Goal: Complete application form: Complete application form

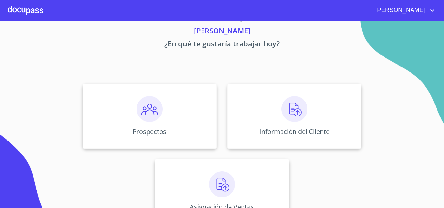
scroll to position [32, 0]
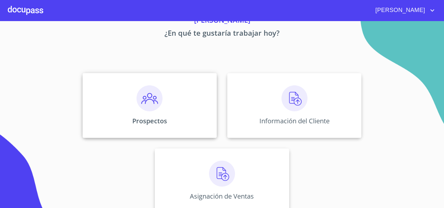
click at [160, 91] on div "Prospectos" at bounding box center [149, 105] width 134 height 65
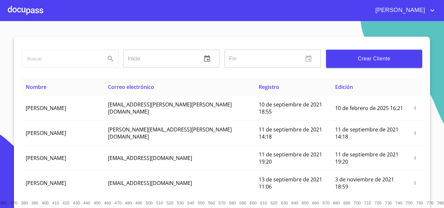
click at [353, 59] on span "Crear Cliente" at bounding box center [374, 58] width 86 height 9
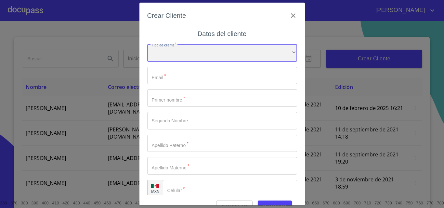
click at [157, 48] on div "​" at bounding box center [222, 53] width 150 height 18
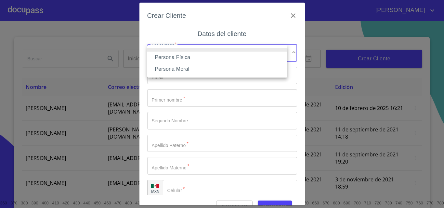
click at [168, 56] on li "Persona Física" at bounding box center [217, 58] width 140 height 12
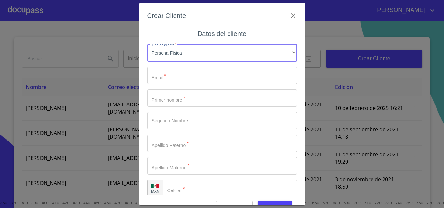
click at [163, 72] on input "Tipo de cliente   *" at bounding box center [222, 76] width 150 height 18
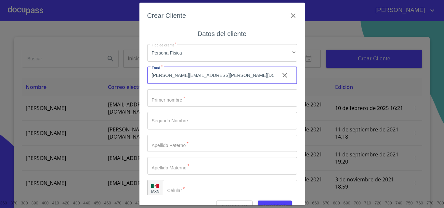
type input "[PERSON_NAME][EMAIL_ADDRESS][PERSON_NAME][DOMAIN_NAME]"
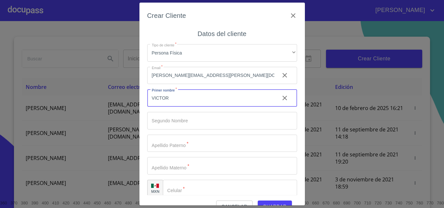
type input "VICTOR"
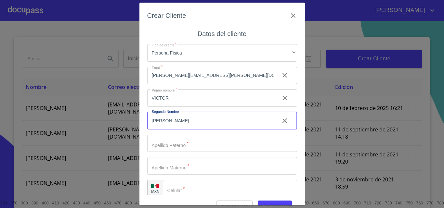
type input "[PERSON_NAME]"
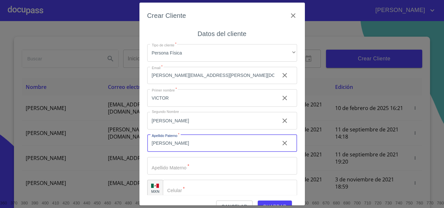
type input "[PERSON_NAME]"
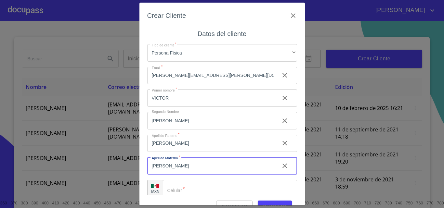
type input "[PERSON_NAME]"
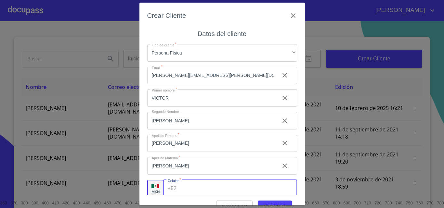
scroll to position [2, 0]
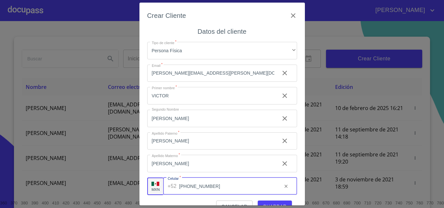
type input "[PHONE_NUMBER]"
click at [227, 25] on div "Crear Cliente" at bounding box center [222, 19] width 150 height 18
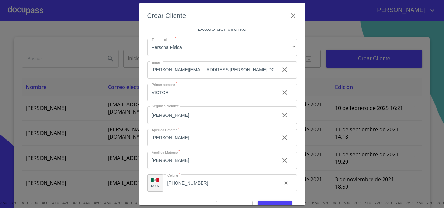
scroll to position [7, 0]
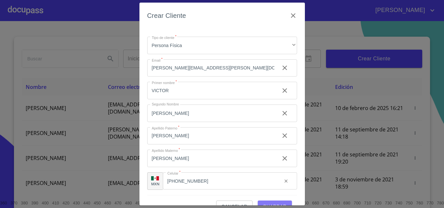
click at [264, 204] on span "Guardar" at bounding box center [275, 207] width 24 height 8
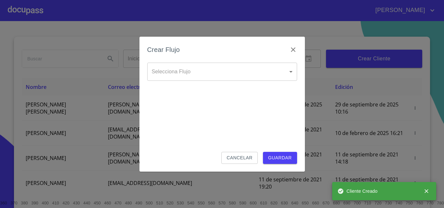
click at [191, 76] on body "[PERSON_NAME] ​ Fin ​ Crear Cliente Nombre Correo electrónico Registro Edición …" at bounding box center [222, 104] width 444 height 208
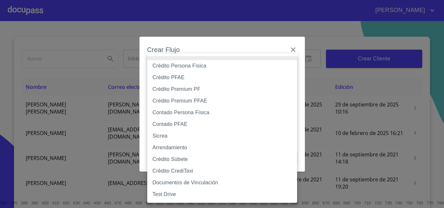
click at [181, 112] on li "Contado Persona Física" at bounding box center [222, 113] width 150 height 12
type input "60bf975b0d9865ccc2471536"
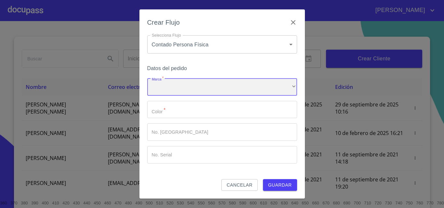
click at [174, 88] on div "​" at bounding box center [222, 87] width 150 height 18
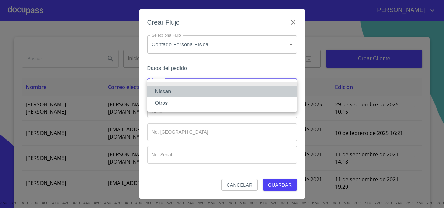
click at [174, 88] on li "Nissan" at bounding box center [222, 92] width 150 height 12
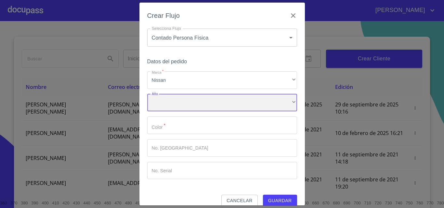
click at [169, 103] on div "​" at bounding box center [222, 103] width 150 height 18
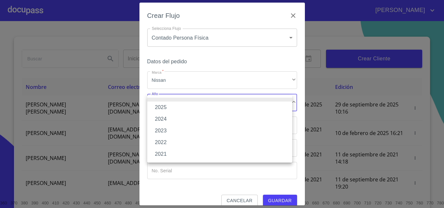
click at [169, 106] on li "2025" at bounding box center [219, 108] width 145 height 12
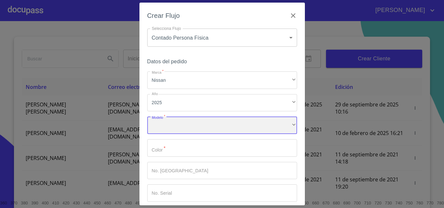
click at [167, 125] on div "​" at bounding box center [222, 126] width 150 height 18
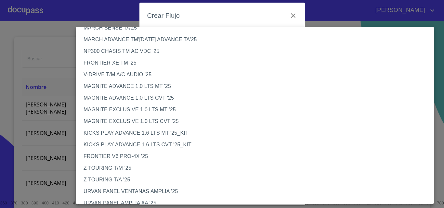
scroll to position [14, 0]
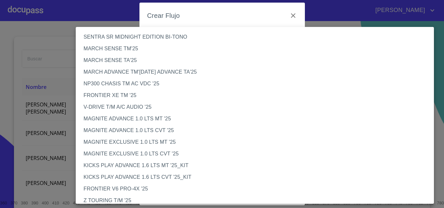
click at [104, 77] on li "MARCH ADVANCE TM'[DATE] ADVANCE TA'25" at bounding box center [257, 72] width 363 height 12
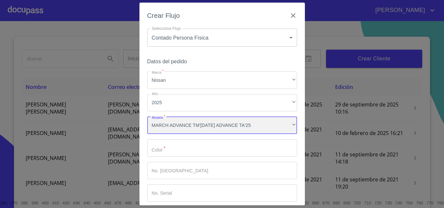
click at [213, 126] on div "MARCH ADVANCE TM'[DATE] ADVANCE TA'25" at bounding box center [222, 126] width 150 height 18
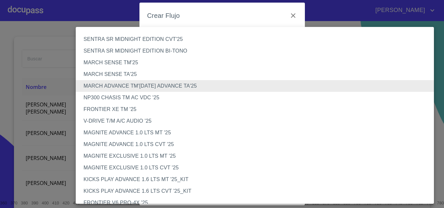
click at [144, 96] on li "NP300 CHASIS TM AC VDC '25" at bounding box center [257, 98] width 363 height 12
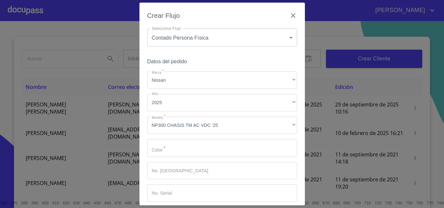
click at [163, 157] on div "Marca   * Nissan ​ Año 2025 ​ Modelo   * NP300 CHASIS TM AC VDC '25 ​ Color   *…" at bounding box center [222, 136] width 150 height 131
click at [184, 155] on input "Marca   *" at bounding box center [222, 148] width 150 height 18
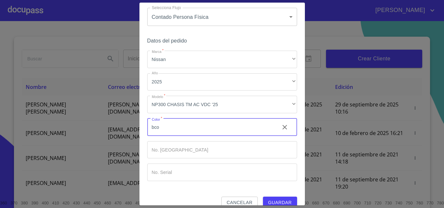
scroll to position [31, 0]
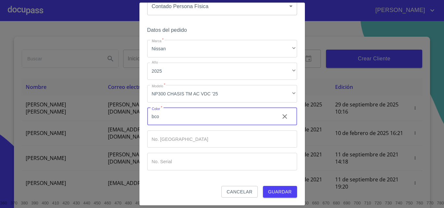
type input "bco"
click at [287, 190] on button "Guardar" at bounding box center [280, 192] width 34 height 12
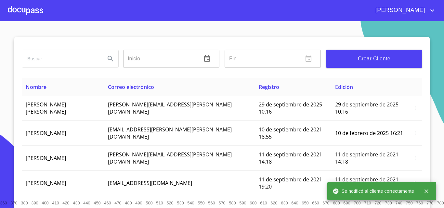
click at [15, 19] on div at bounding box center [25, 10] width 35 height 21
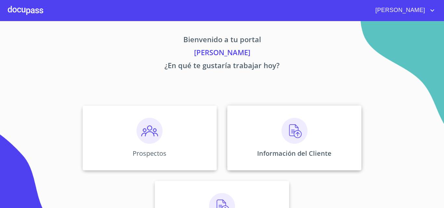
click at [266, 128] on div "Información del Cliente" at bounding box center [294, 138] width 134 height 65
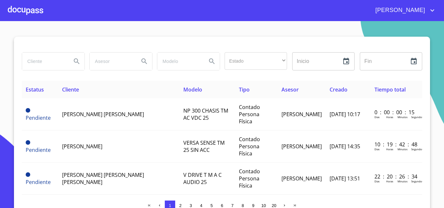
click at [81, 111] on span "[PERSON_NAME] [PERSON_NAME]" at bounding box center [103, 114] width 82 height 7
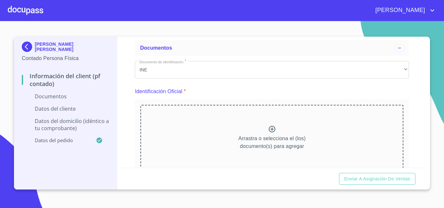
scroll to position [65, 0]
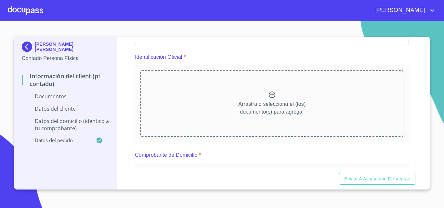
click at [262, 96] on div "Arrastra o selecciona el (los) documento(s) para agregar" at bounding box center [271, 103] width 263 height 66
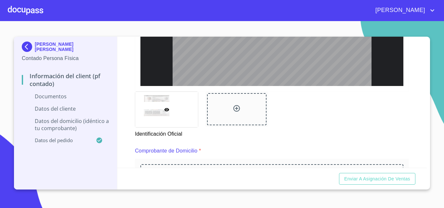
scroll to position [325, 0]
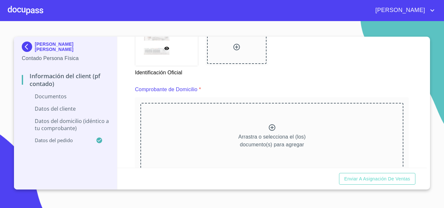
click at [279, 127] on div "Arrastra o selecciona el (los) documento(s) para agregar" at bounding box center [271, 136] width 263 height 66
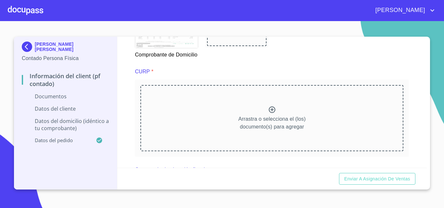
scroll to position [649, 0]
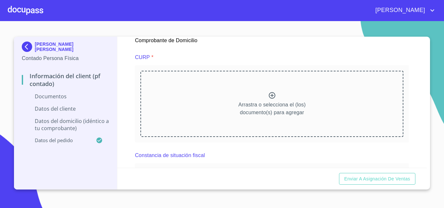
click at [274, 102] on div "Arrastra o selecciona el (los) documento(s) para agregar" at bounding box center [271, 104] width 263 height 66
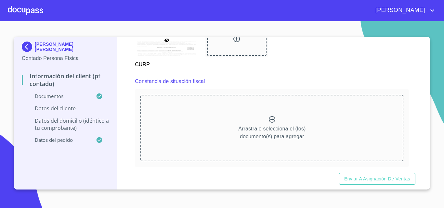
scroll to position [974, 0]
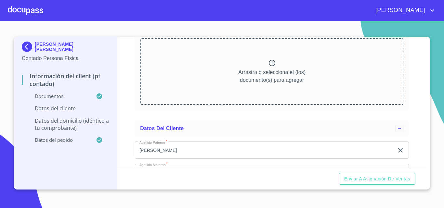
click at [230, 72] on div "Arrastra o selecciona el (los) documento(s) para agregar" at bounding box center [271, 71] width 263 height 66
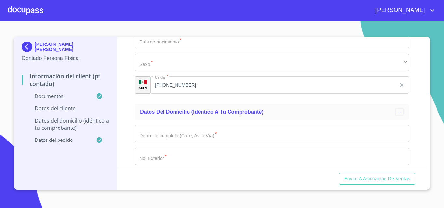
scroll to position [1266, 0]
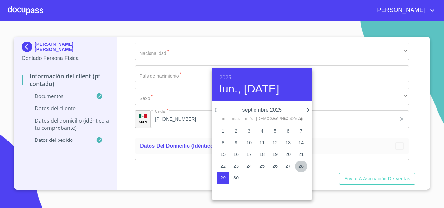
click at [299, 165] on p "28" at bounding box center [300, 166] width 5 height 6
type input "28 de sep. de 2025"
click at [167, 78] on div at bounding box center [222, 104] width 444 height 208
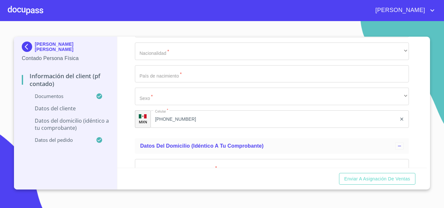
type input "XAXX010101000"
paste input "VABV780910HGRRTC05"
type input "VABV780910HGRRTC05"
click at [146, 37] on input "Documento de identificación.   *" at bounding box center [272, 29] width 274 height 18
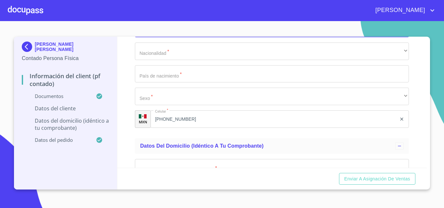
type input "1234568"
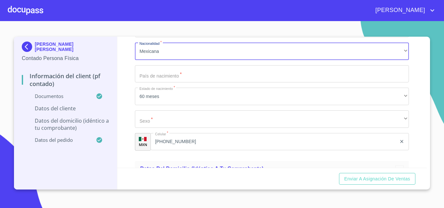
click at [123, 101] on div "Información del Client (PF contado) Documentos Documento de identificación.   *…" at bounding box center [271, 102] width 309 height 131
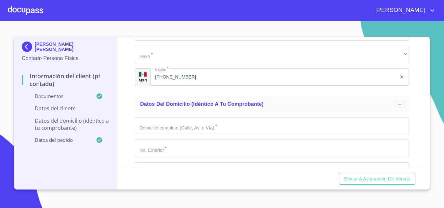
scroll to position [1331, 0]
click at [160, 18] on input "Documento de identificación.   *" at bounding box center [272, 9] width 274 height 18
type input "[GEOGRAPHIC_DATA]"
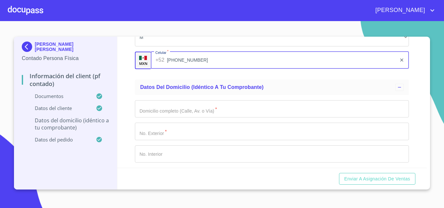
scroll to position [1432, 0]
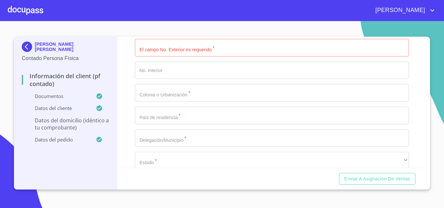
type input "mm"
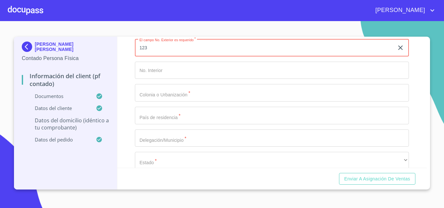
type input "123"
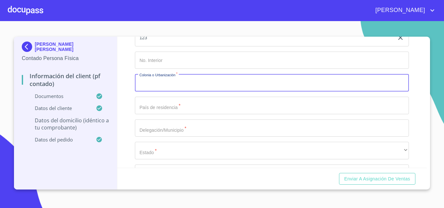
scroll to position [1521, 0]
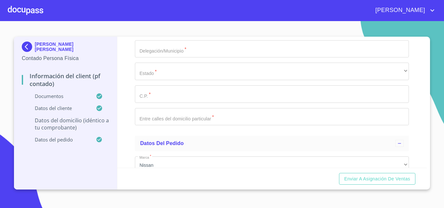
type input "x"
type input "[GEOGRAPHIC_DATA]"
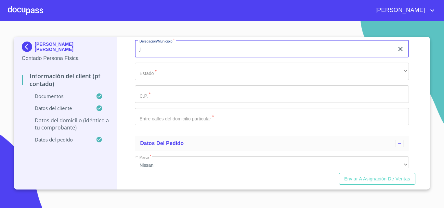
type input "j"
type input "zap"
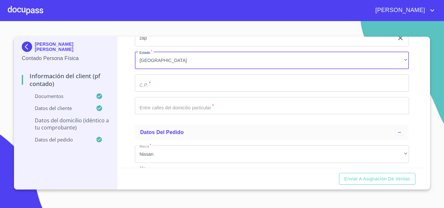
scroll to position [1612, 0]
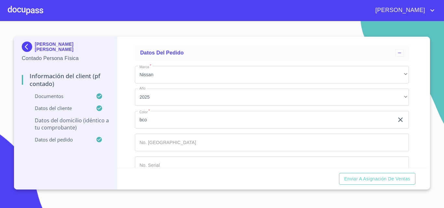
type input "45080"
type input "00"
click at [123, 116] on div "Información del Client (PF contado) Documentos Documento de identificación.   *…" at bounding box center [271, 102] width 309 height 131
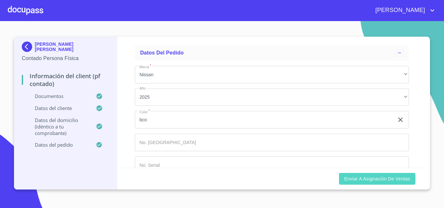
click at [353, 178] on span "Enviar a Asignación de Ventas" at bounding box center [377, 179] width 66 height 8
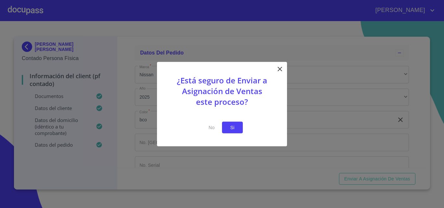
click at [232, 130] on span "Si" at bounding box center [232, 127] width 10 height 8
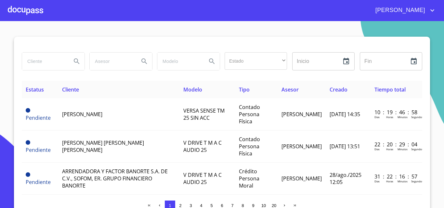
click at [14, 4] on div at bounding box center [25, 10] width 35 height 21
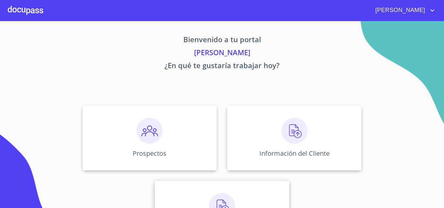
scroll to position [43, 0]
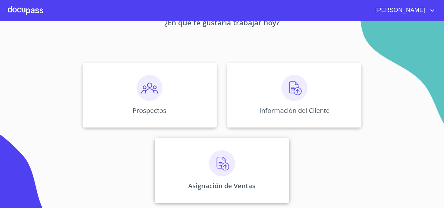
click at [214, 157] on img at bounding box center [222, 163] width 26 height 26
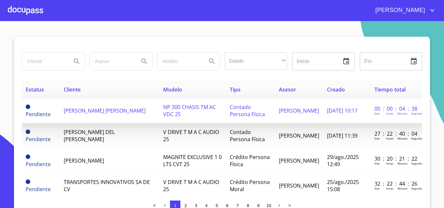
click at [88, 115] on td "[PERSON_NAME] [PERSON_NAME]" at bounding box center [109, 110] width 99 height 25
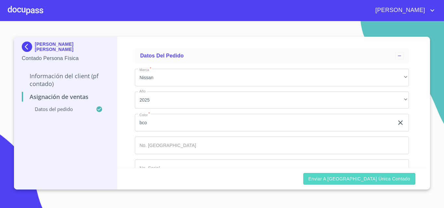
scroll to position [32, 0]
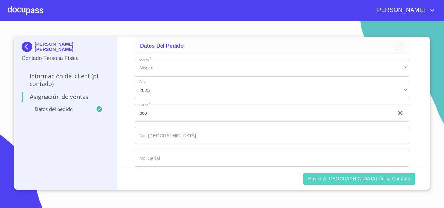
click at [376, 179] on span "Enviar a [GEOGRAPHIC_DATA] única contado" at bounding box center [359, 179] width 102 height 8
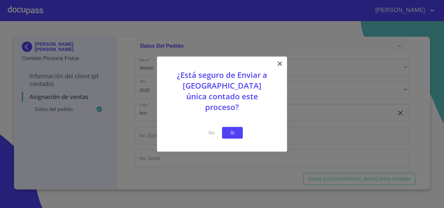
click at [231, 129] on span "Si" at bounding box center [232, 133] width 10 height 8
